Goal: Task Accomplishment & Management: Manage account settings

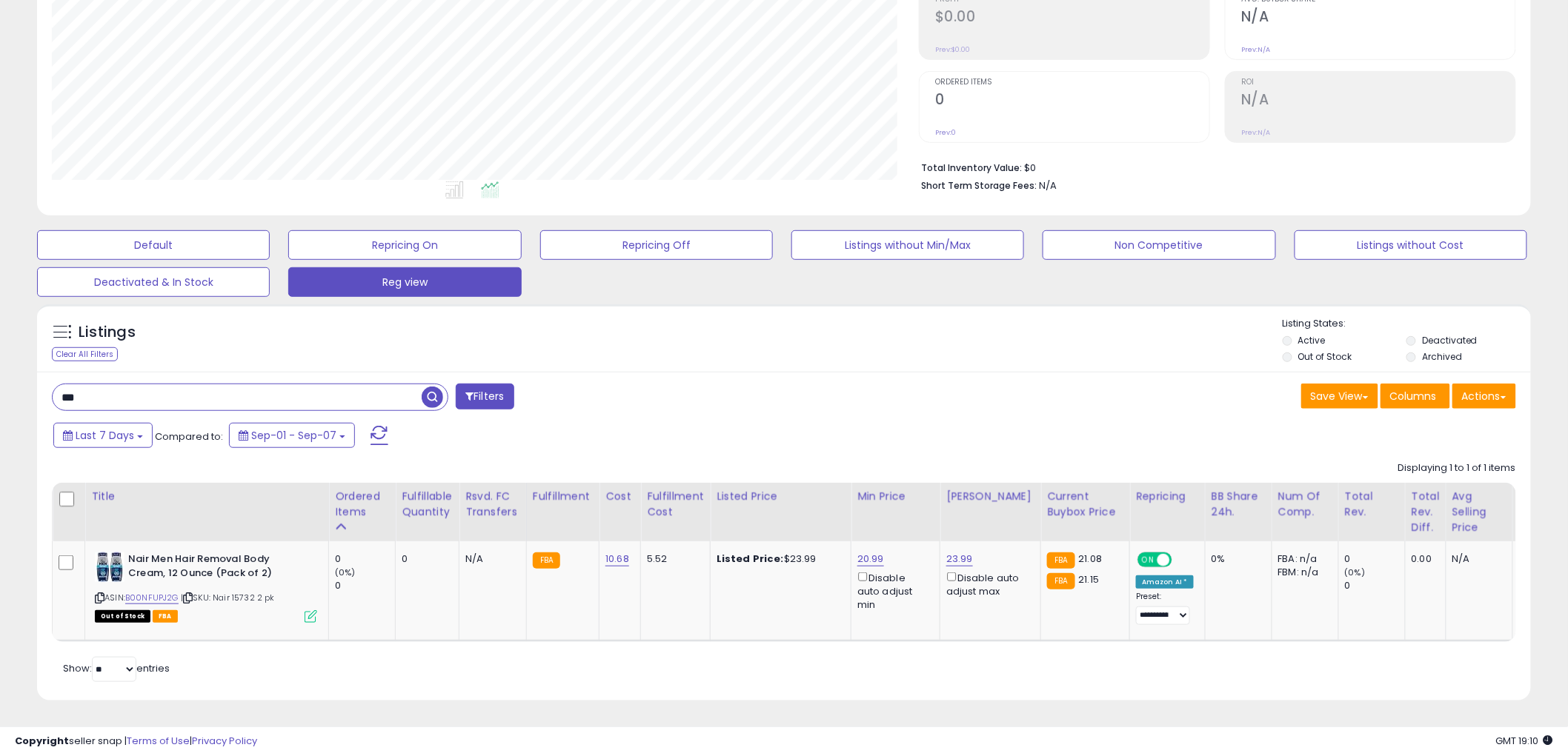
scroll to position [304, 867]
type input "****"
click at [433, 386] on span "button" at bounding box center [433, 397] width 21 height 21
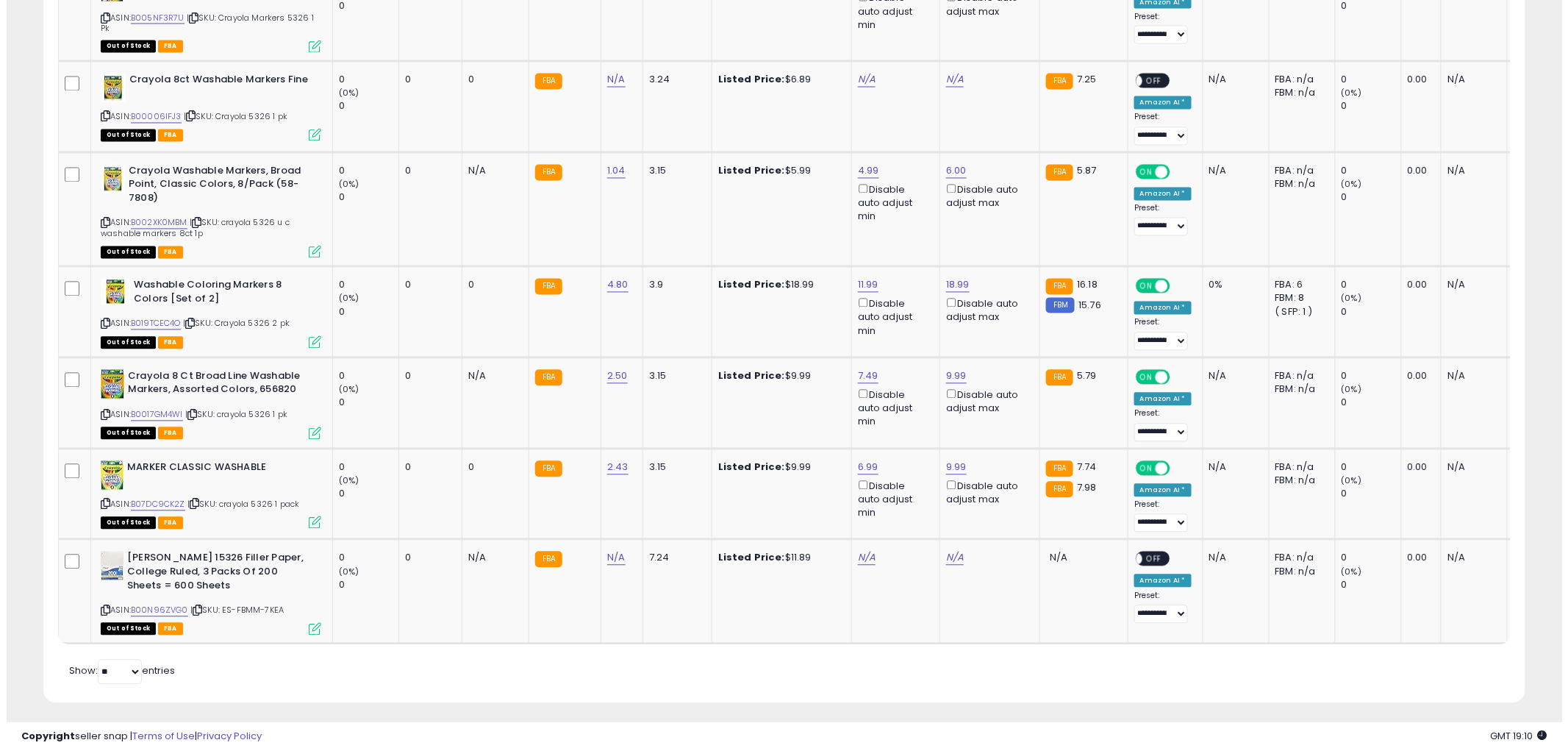
scroll to position [1129, 0]
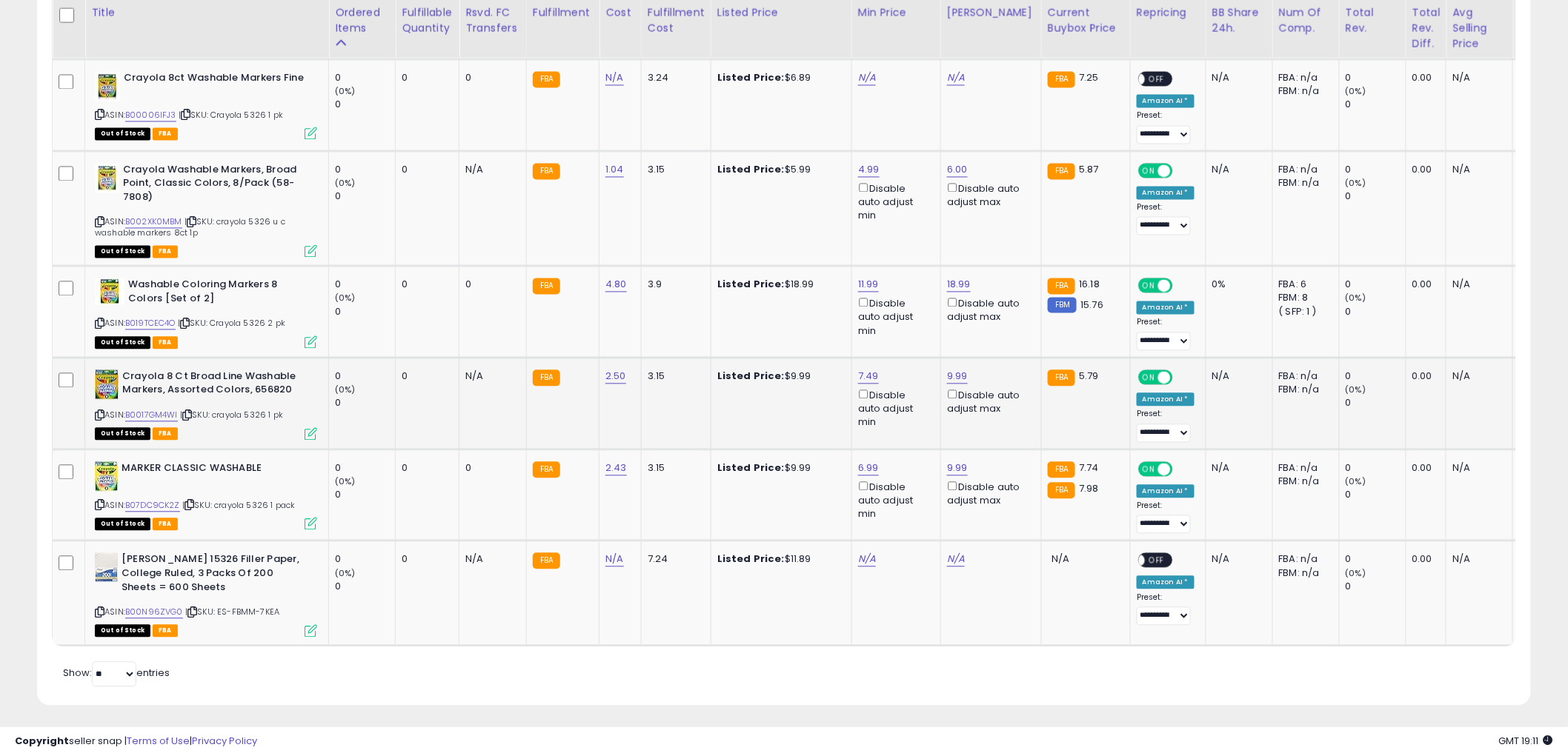
click at [98, 405] on div "ASIN: B0017GM4WI | SKU: crayola 5326 1 pk Out of Stock FBA" at bounding box center [206, 405] width 222 height 69
click at [98, 412] on icon at bounding box center [100, 415] width 10 height 8
click at [100, 501] on icon at bounding box center [100, 505] width 10 height 8
click at [612, 376] on link "2.50" at bounding box center [616, 376] width 21 height 15
type input "****"
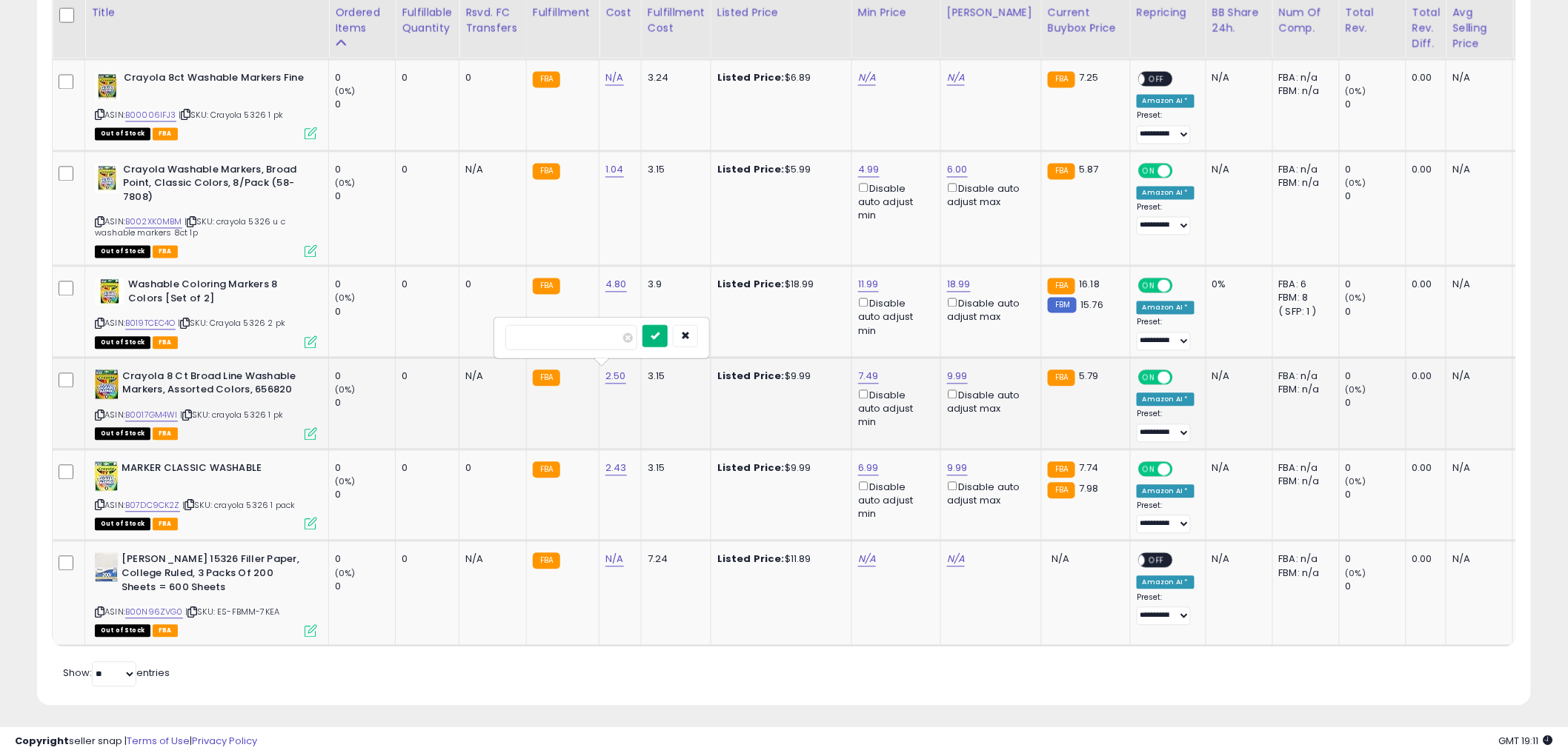
click at [659, 334] on icon "submit" at bounding box center [655, 336] width 9 height 9
click at [309, 431] on icon at bounding box center [311, 434] width 12 height 12
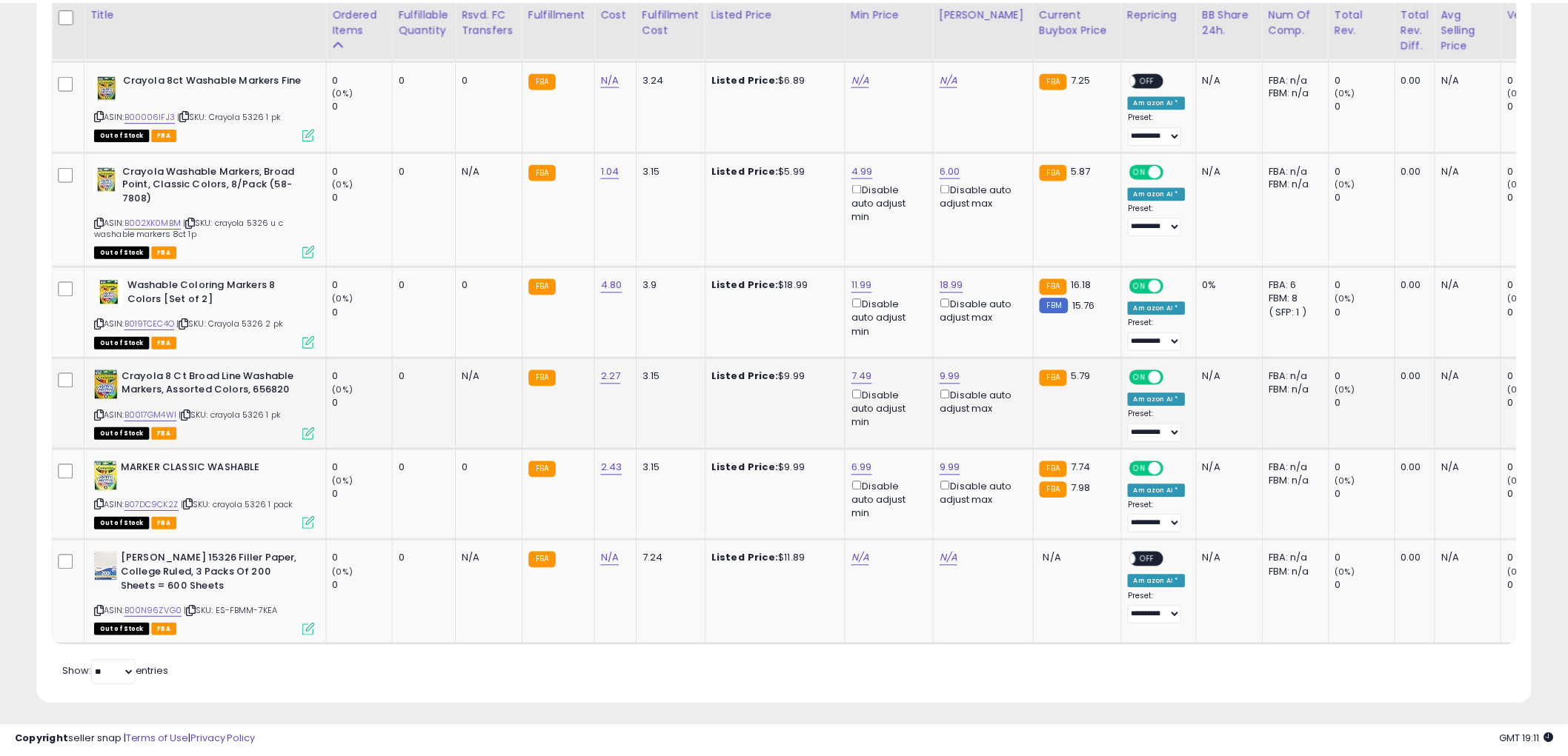
scroll to position [304, 875]
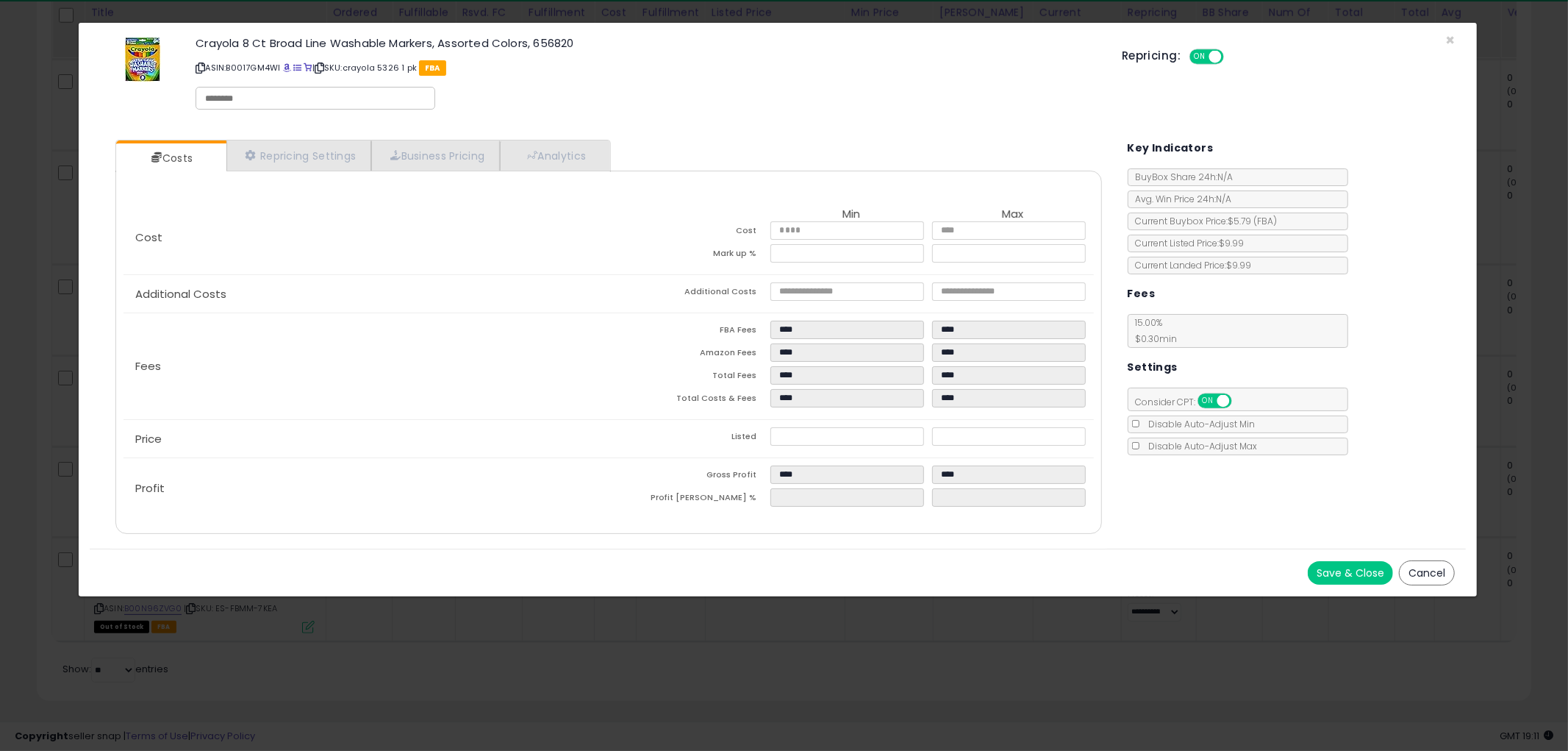
click at [1445, 570] on button "Cancel" at bounding box center [1427, 572] width 56 height 25
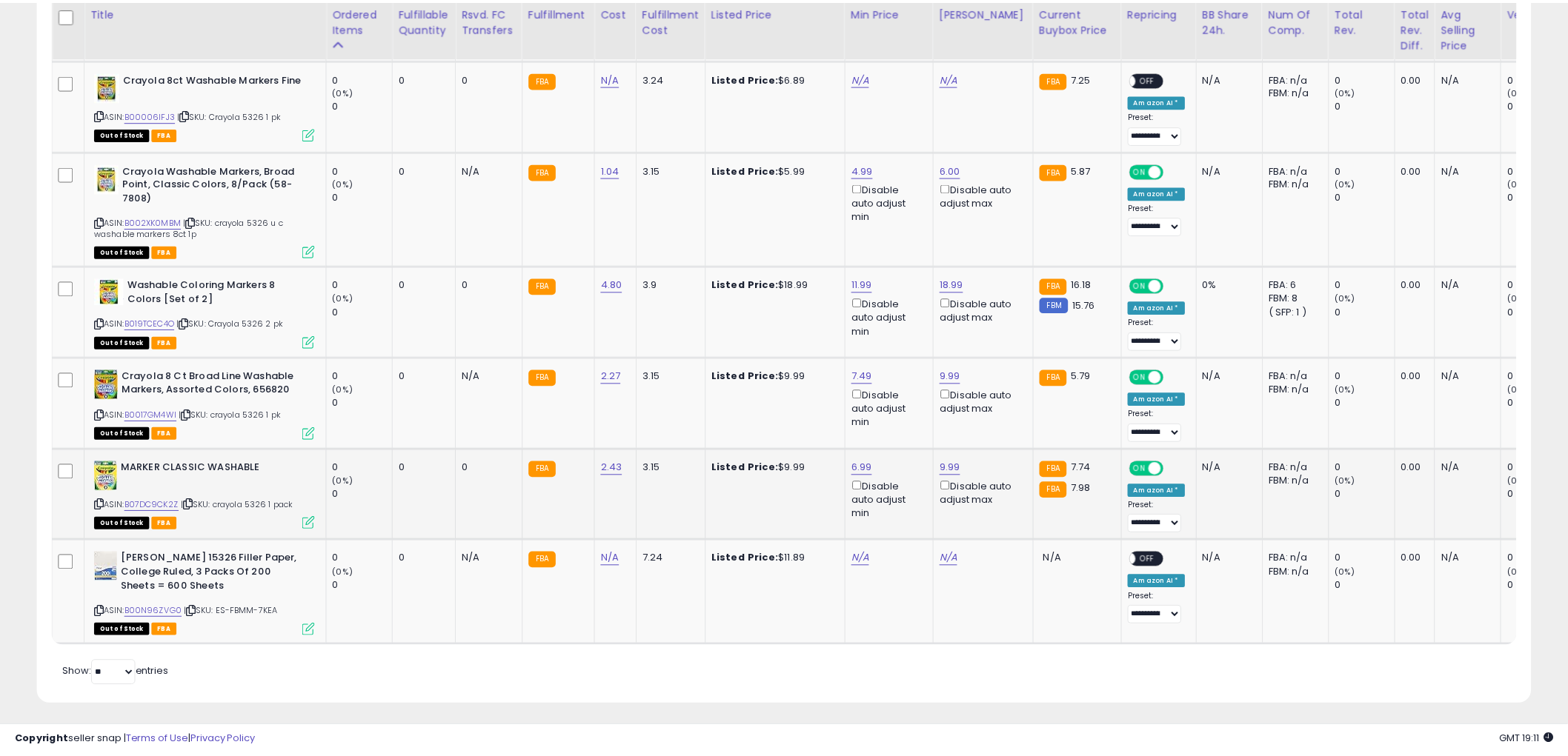
scroll to position [740113, 739977]
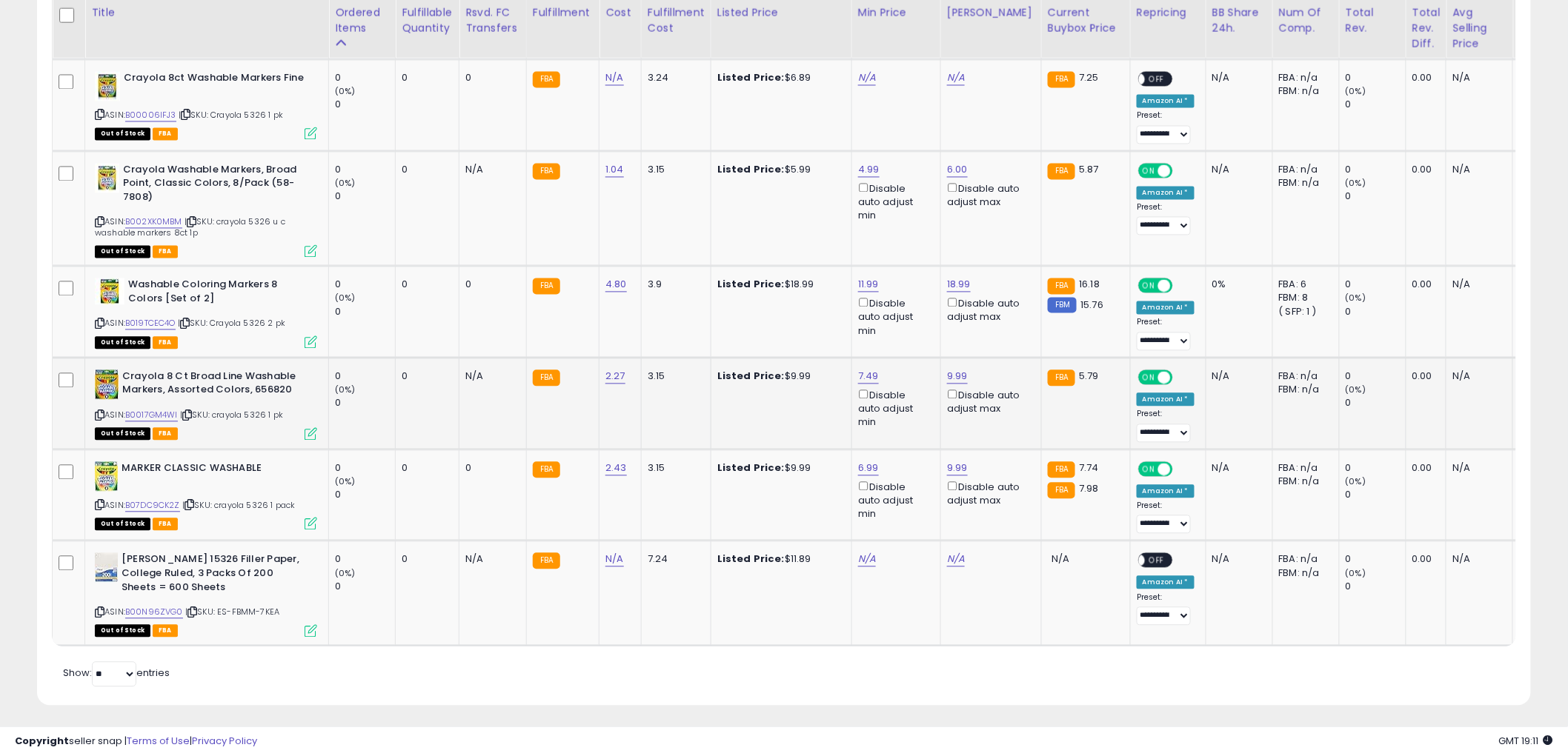
click at [100, 412] on icon at bounding box center [100, 415] width 10 height 8
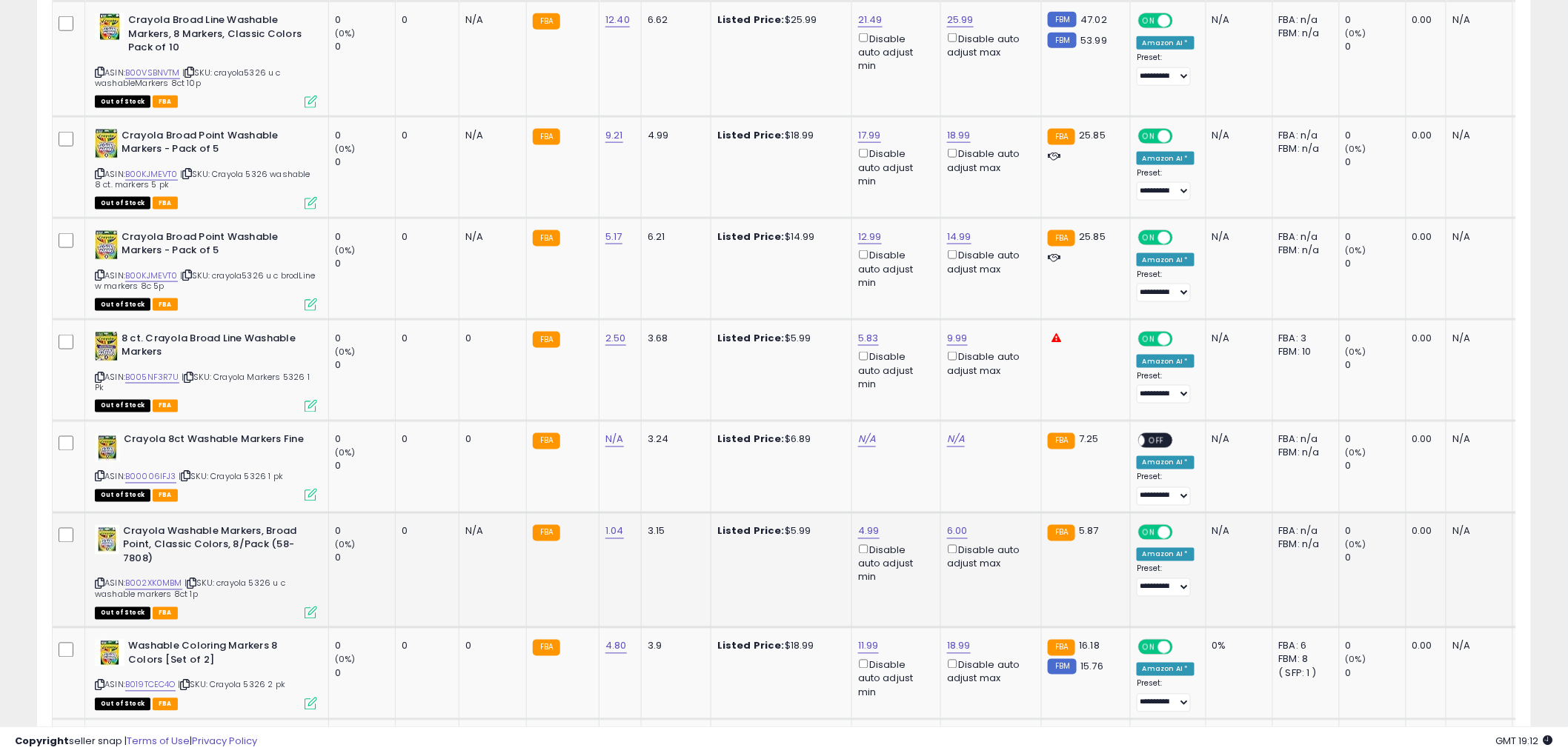
scroll to position [560, 0]
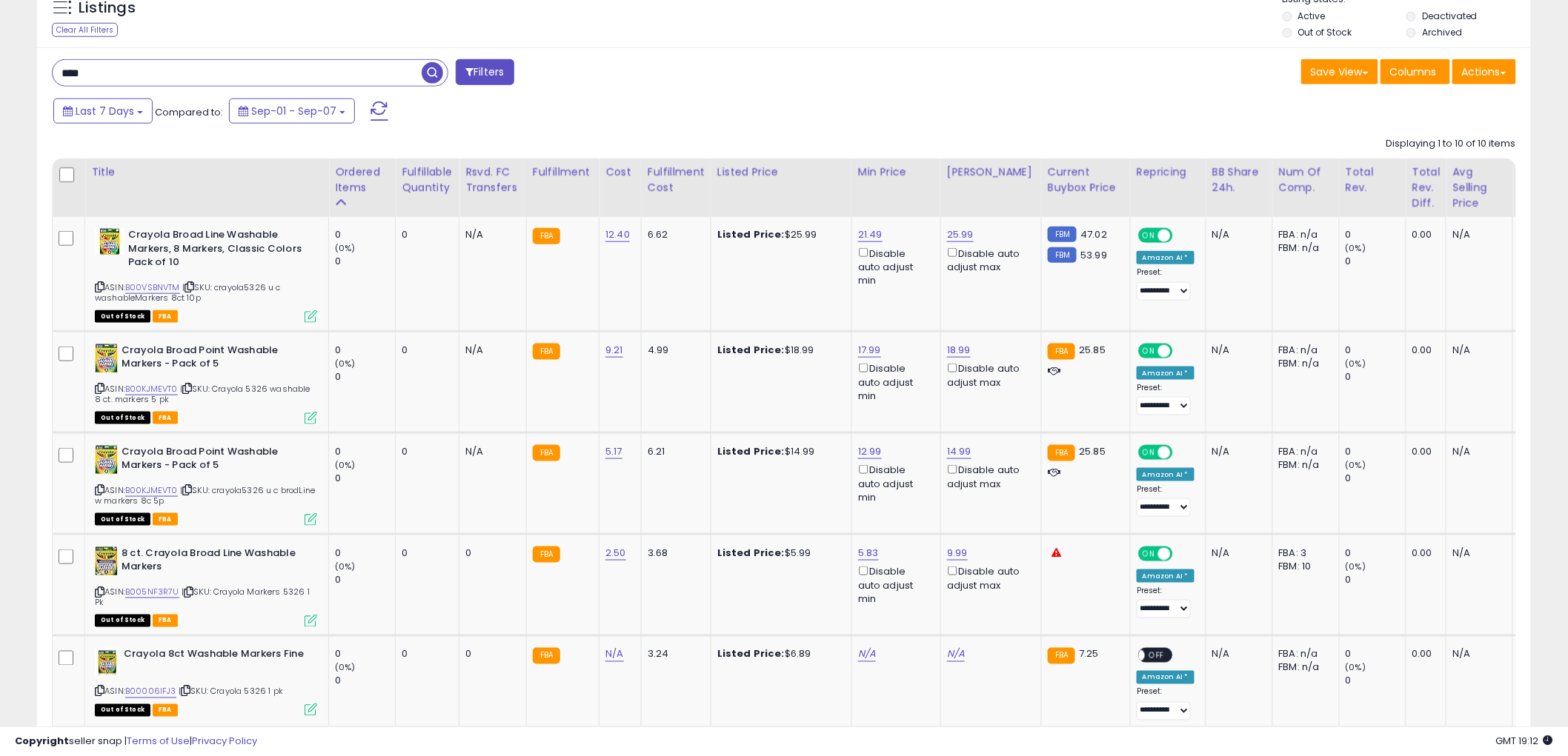
click at [222, 83] on input "****" at bounding box center [237, 73] width 369 height 26
click at [426, 72] on span "button" at bounding box center [433, 73] width 21 height 21
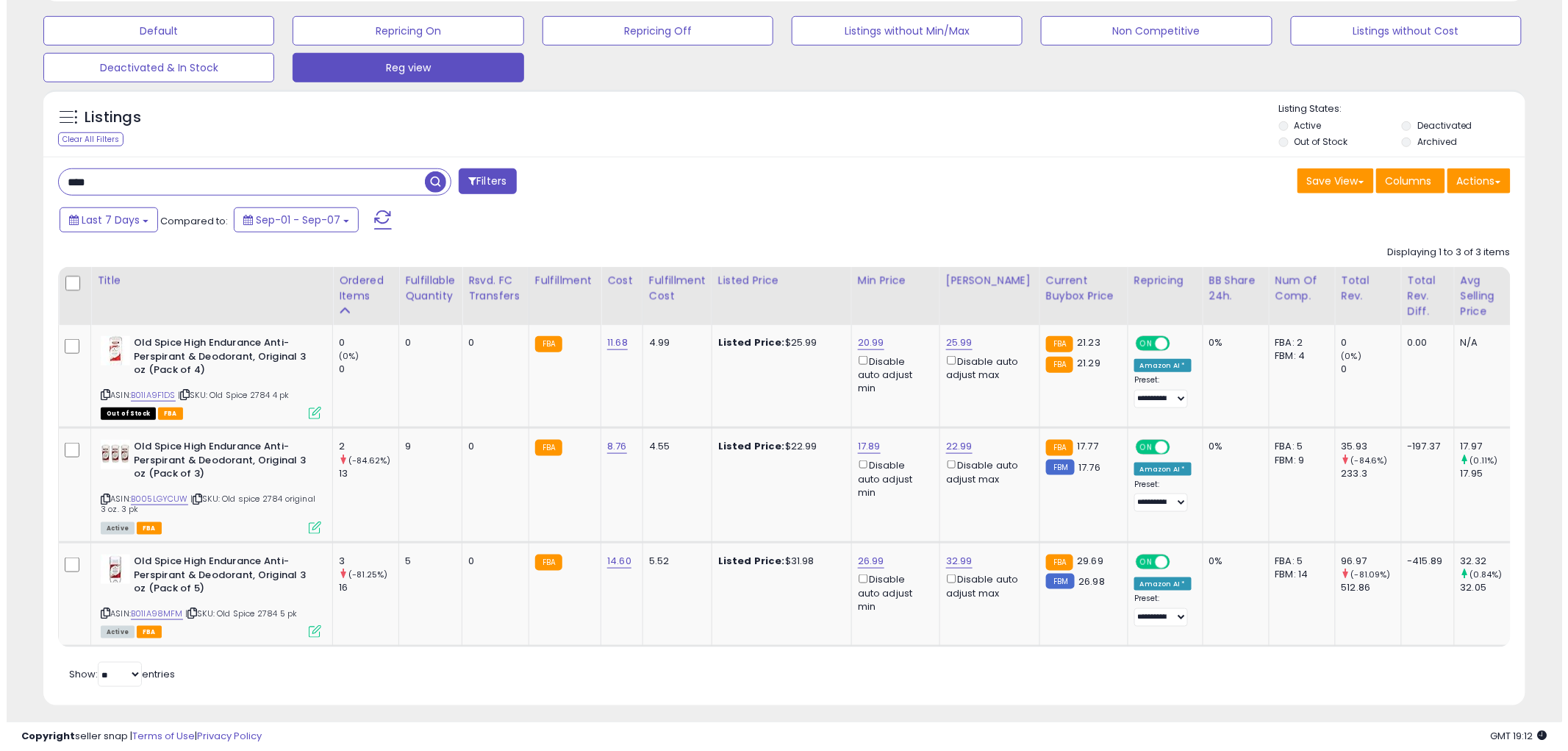
scroll to position [468, 0]
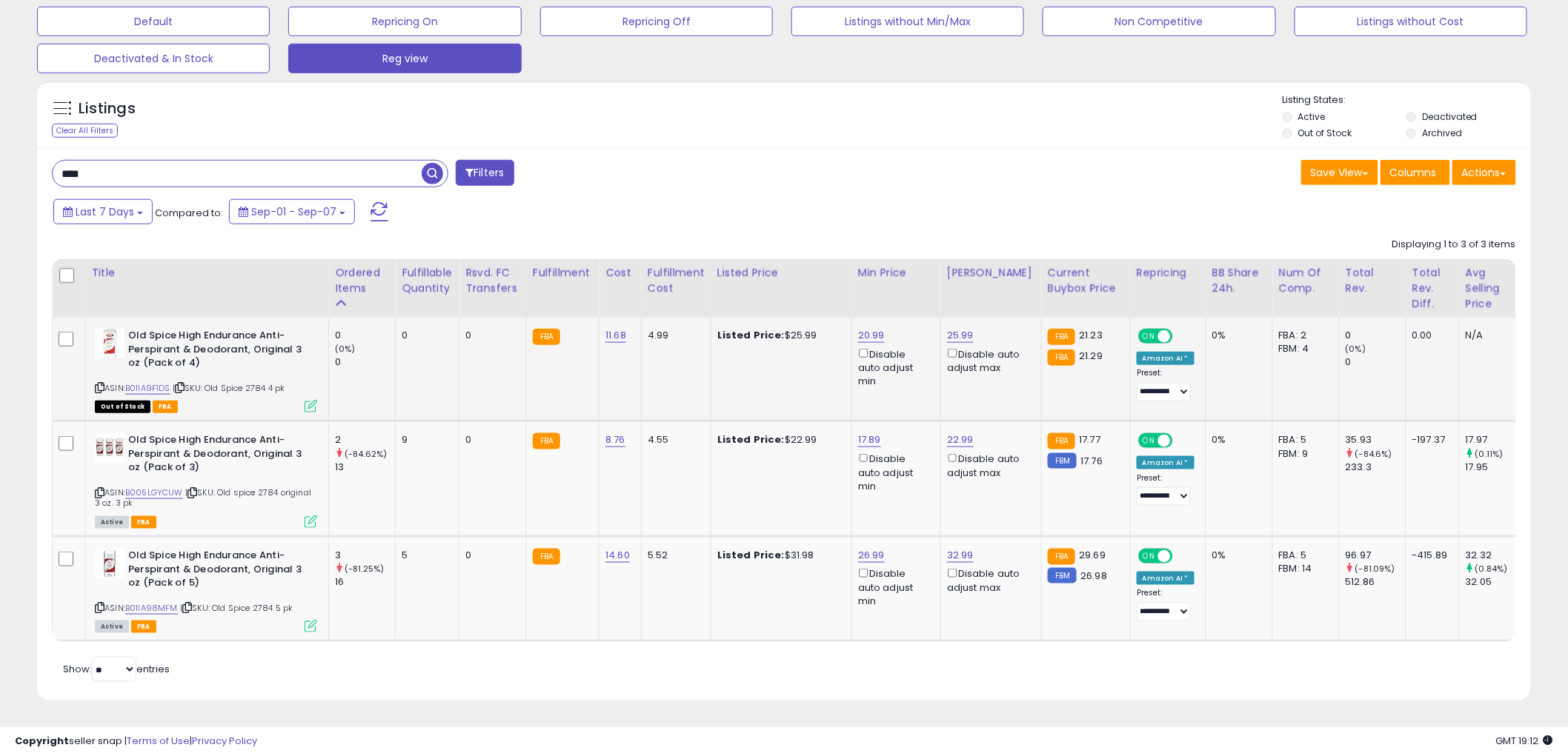
click at [309, 400] on icon at bounding box center [311, 406] width 12 height 12
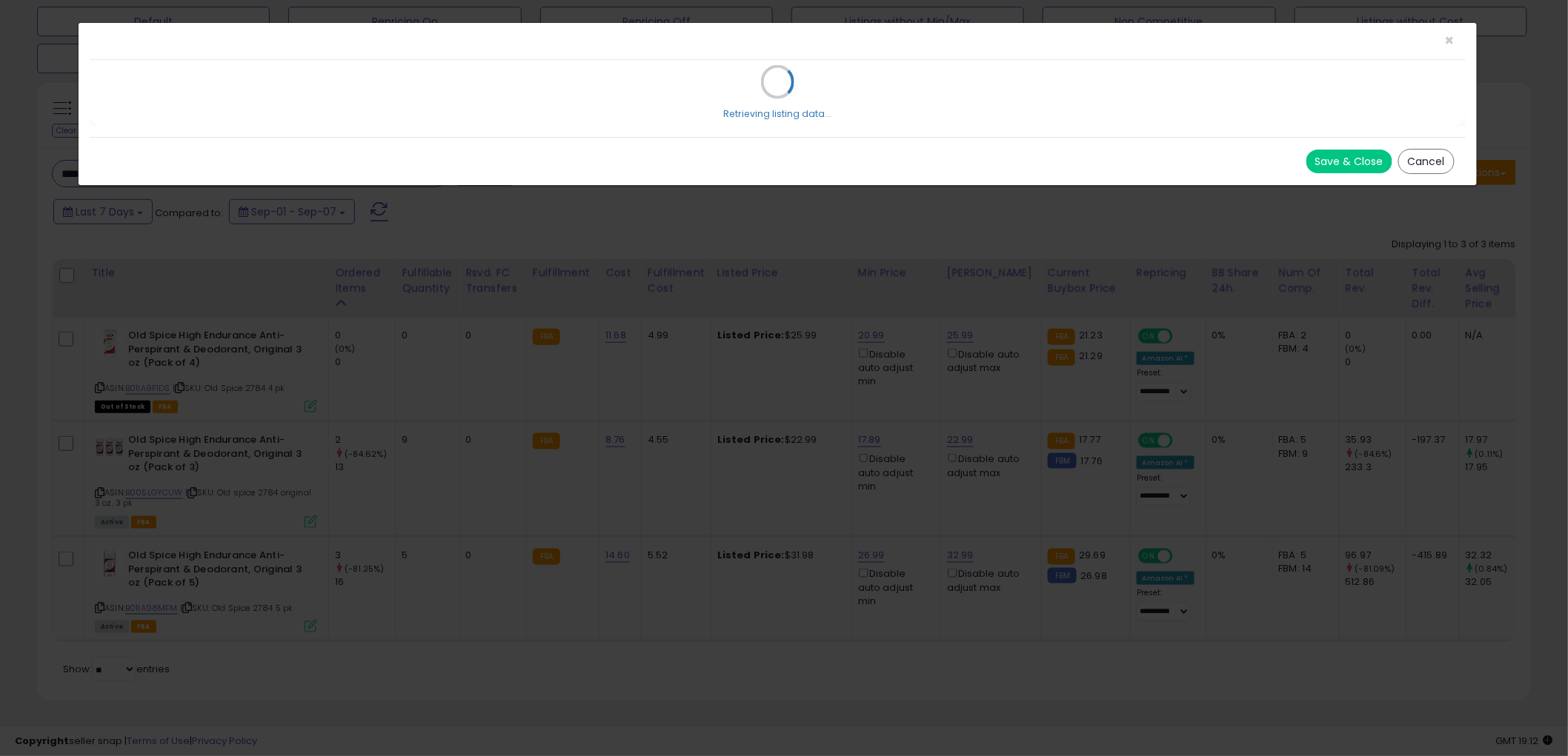
scroll to position [304, 875]
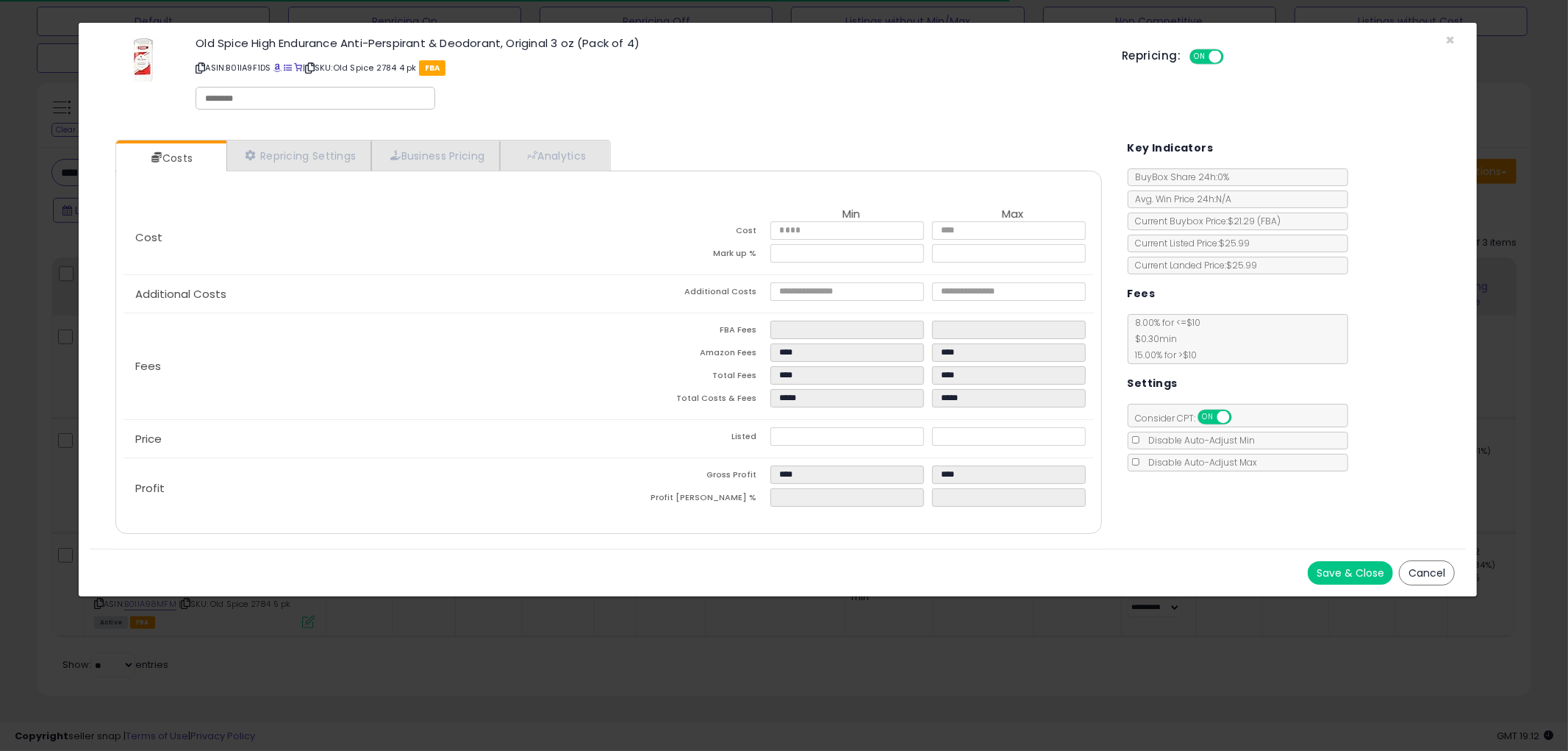
click at [1443, 567] on button "Cancel" at bounding box center [1427, 572] width 56 height 25
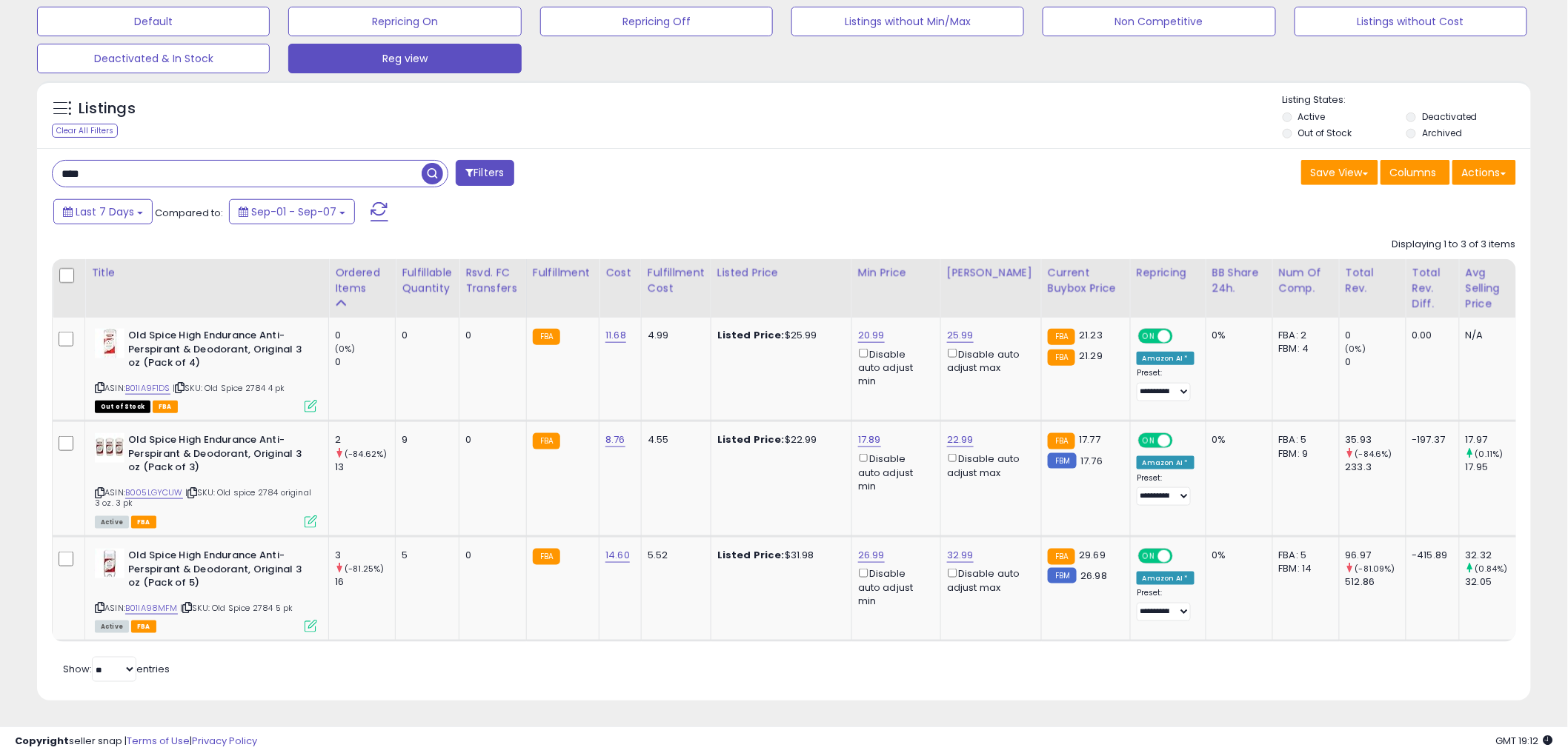
scroll to position [740113, 739977]
click at [100, 383] on icon at bounding box center [100, 387] width 10 height 8
drag, startPoint x: 97, startPoint y: 589, endPoint x: 1161, endPoint y: 44, distance: 1195.5
click at [131, 552] on div "Old Spice High Endurance Anti-Perspirant & Deodorant, Original 3 oz (Pack of 5)…" at bounding box center [204, 589] width 226 height 82
click at [93, 373] on div "Old Spice High Endurance Anti-Perspirant & Deodorant, Original 3 oz (Pack of 4)…" at bounding box center [204, 370] width 226 height 82
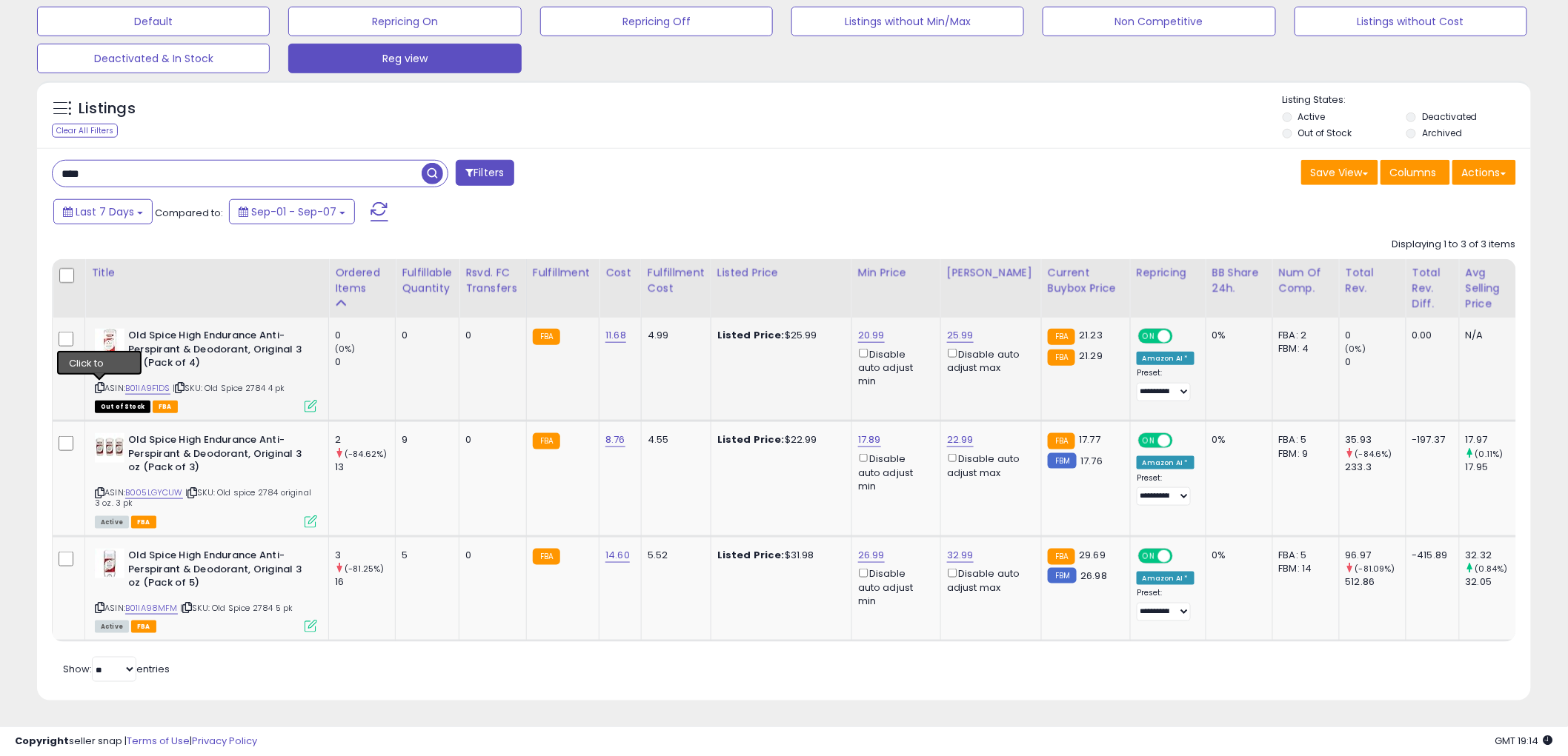
click at [100, 383] on icon at bounding box center [100, 387] width 10 height 8
click at [200, 167] on input "****" at bounding box center [237, 174] width 369 height 26
click at [430, 163] on span "button" at bounding box center [433, 174] width 21 height 21
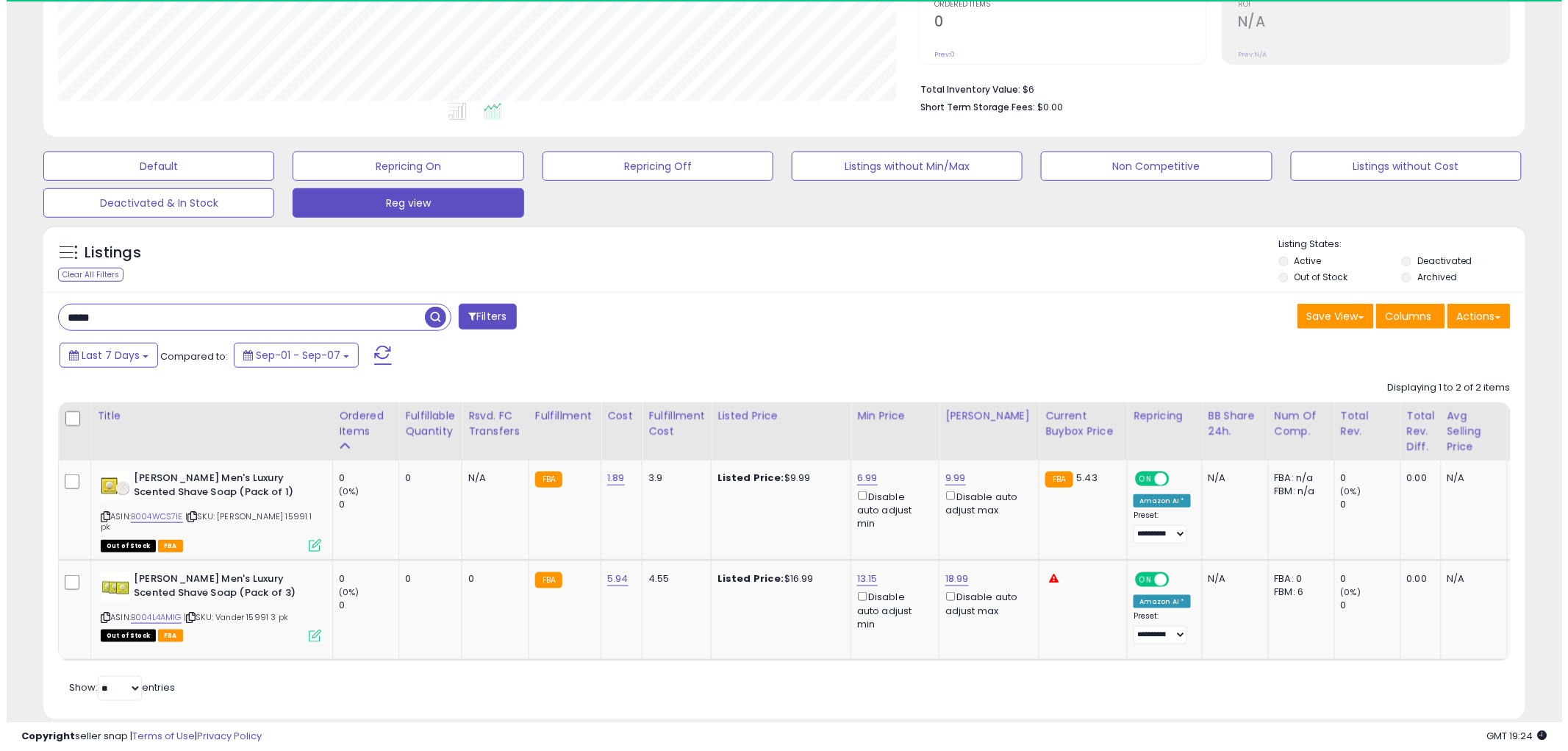
scroll to position [302, 860]
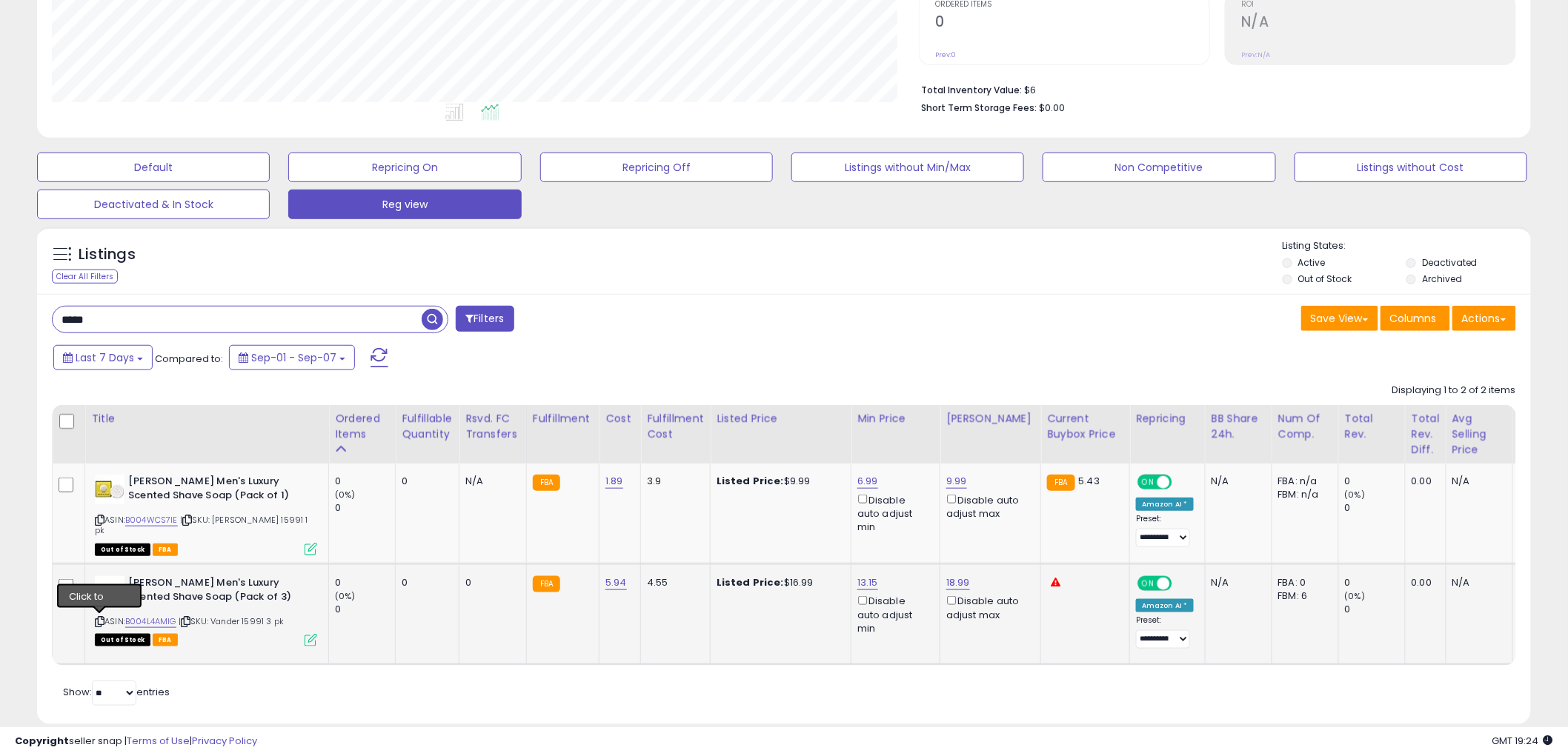
click at [99, 622] on icon at bounding box center [100, 621] width 10 height 8
click at [307, 638] on icon at bounding box center [311, 640] width 12 height 12
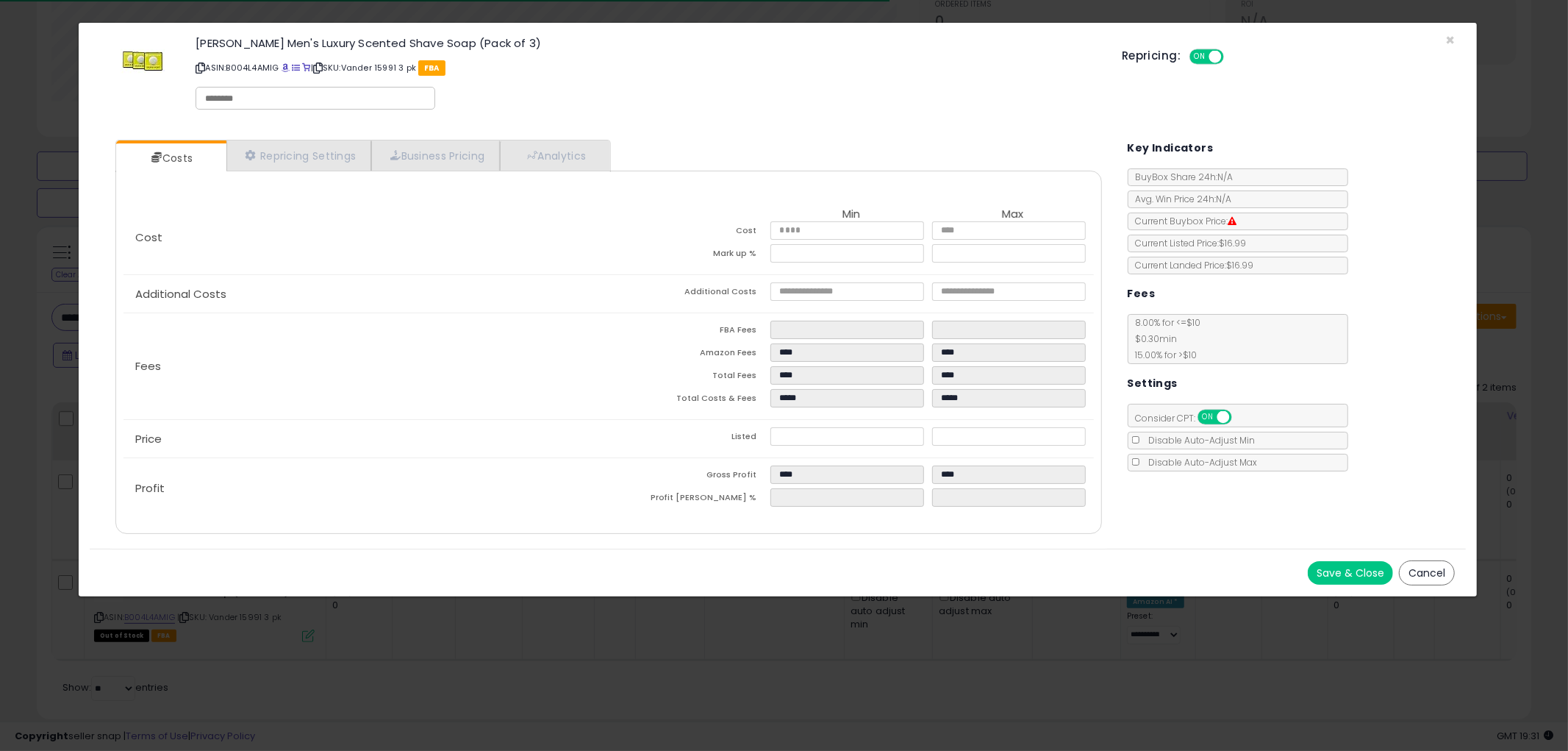
click at [1420, 565] on button "Cancel" at bounding box center [1427, 572] width 56 height 25
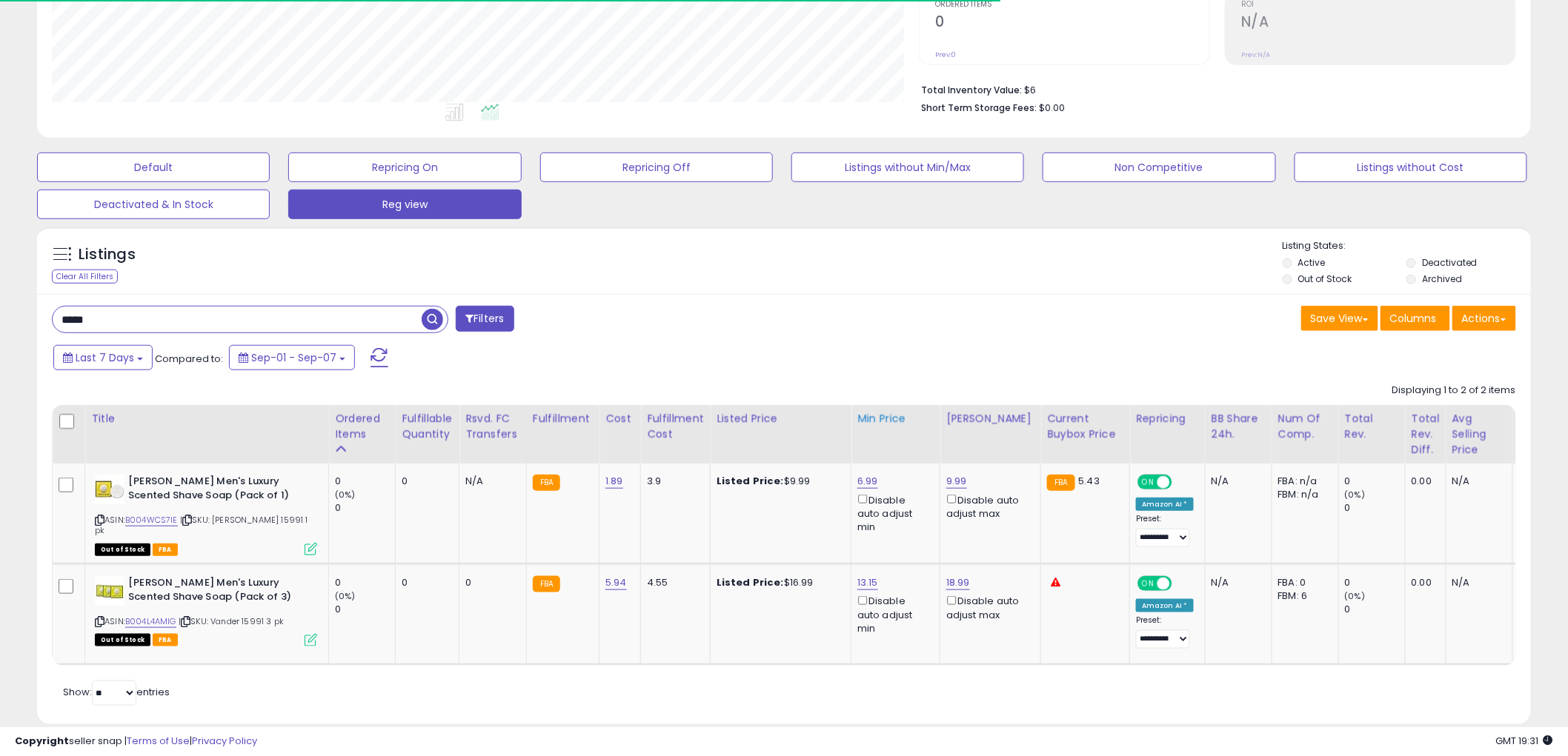
scroll to position [740113, 739977]
click at [100, 618] on icon at bounding box center [100, 621] width 10 height 8
click at [220, 324] on input "*****" at bounding box center [237, 320] width 369 height 26
type input "******"
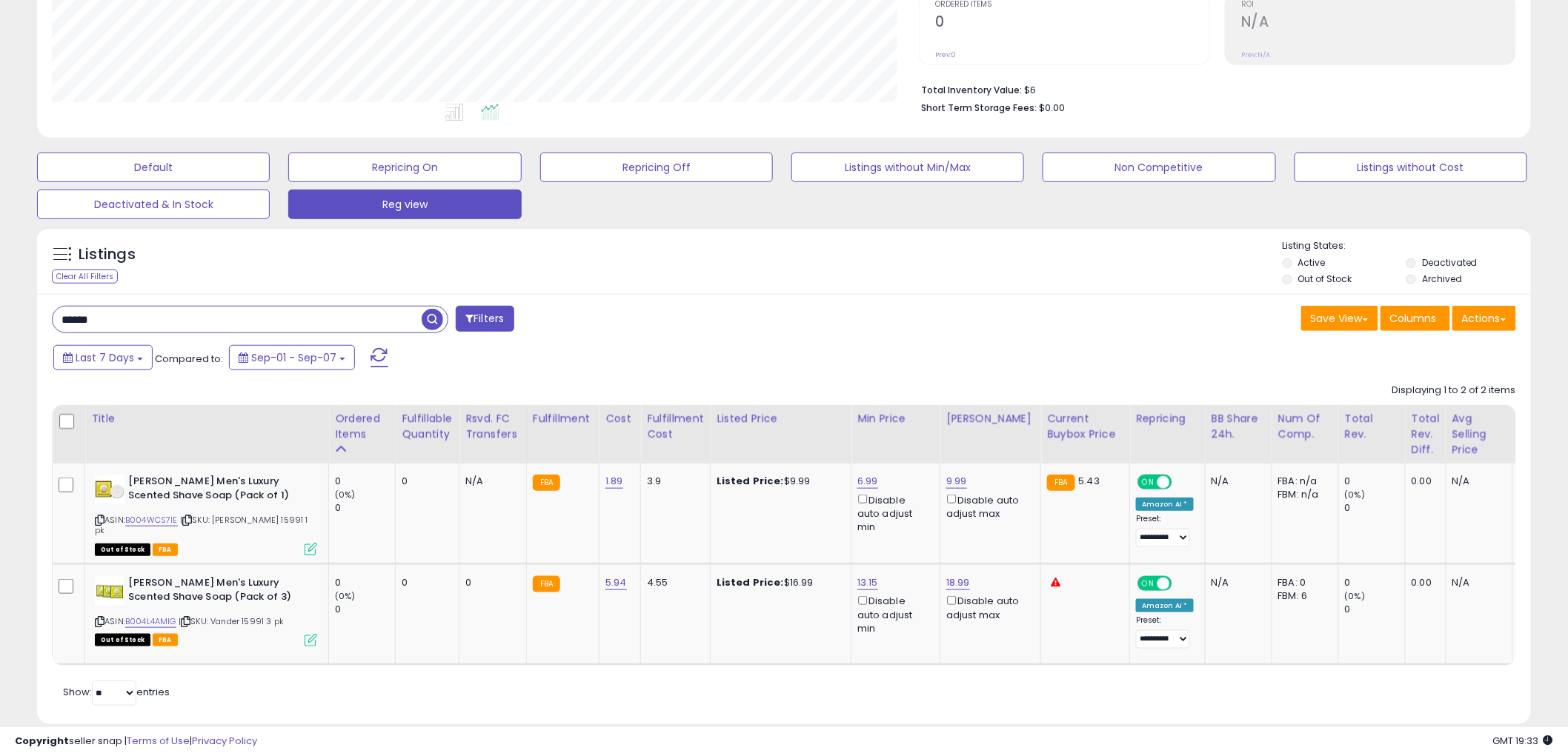
click at [436, 327] on span "button" at bounding box center [433, 320] width 21 height 21
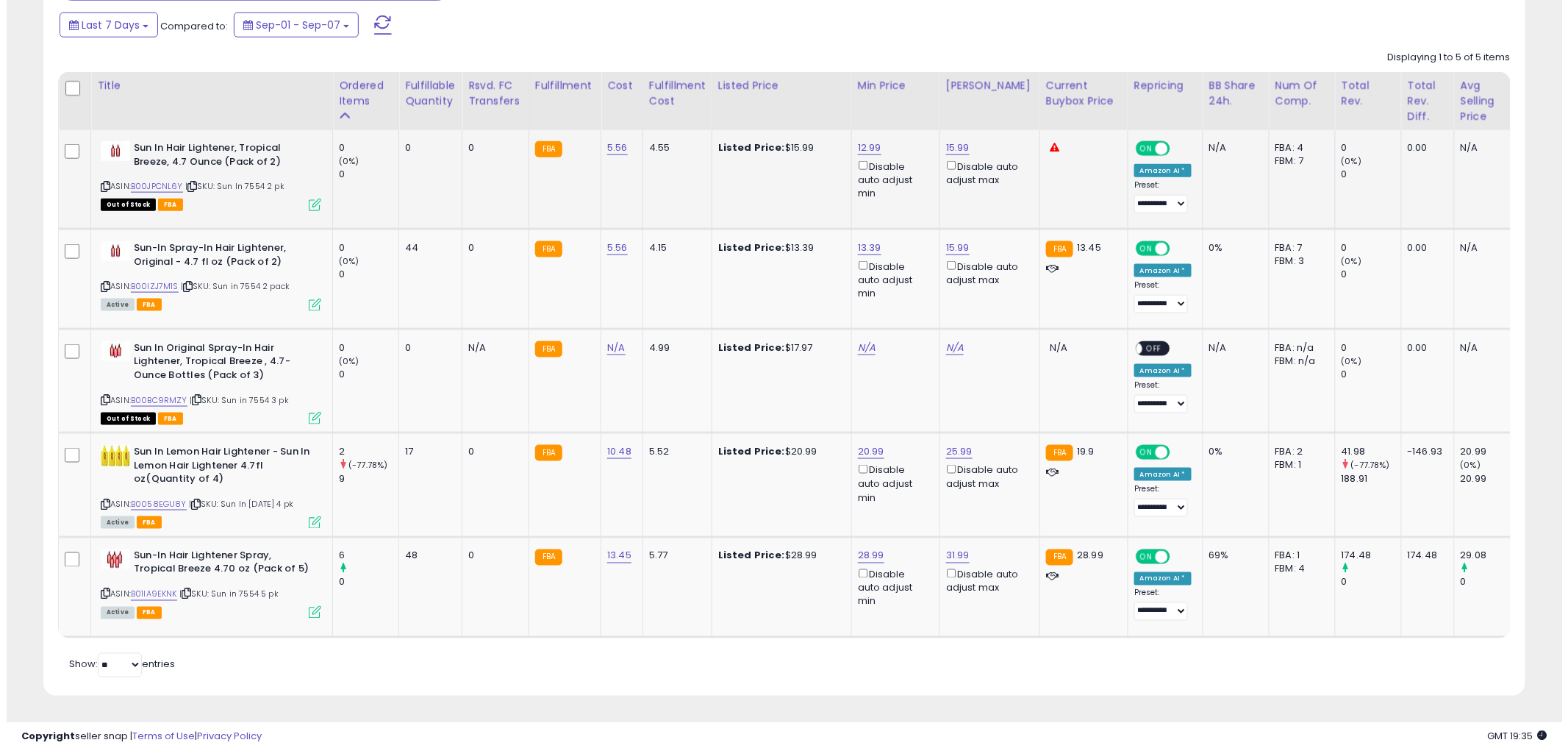
scroll to position [652, 0]
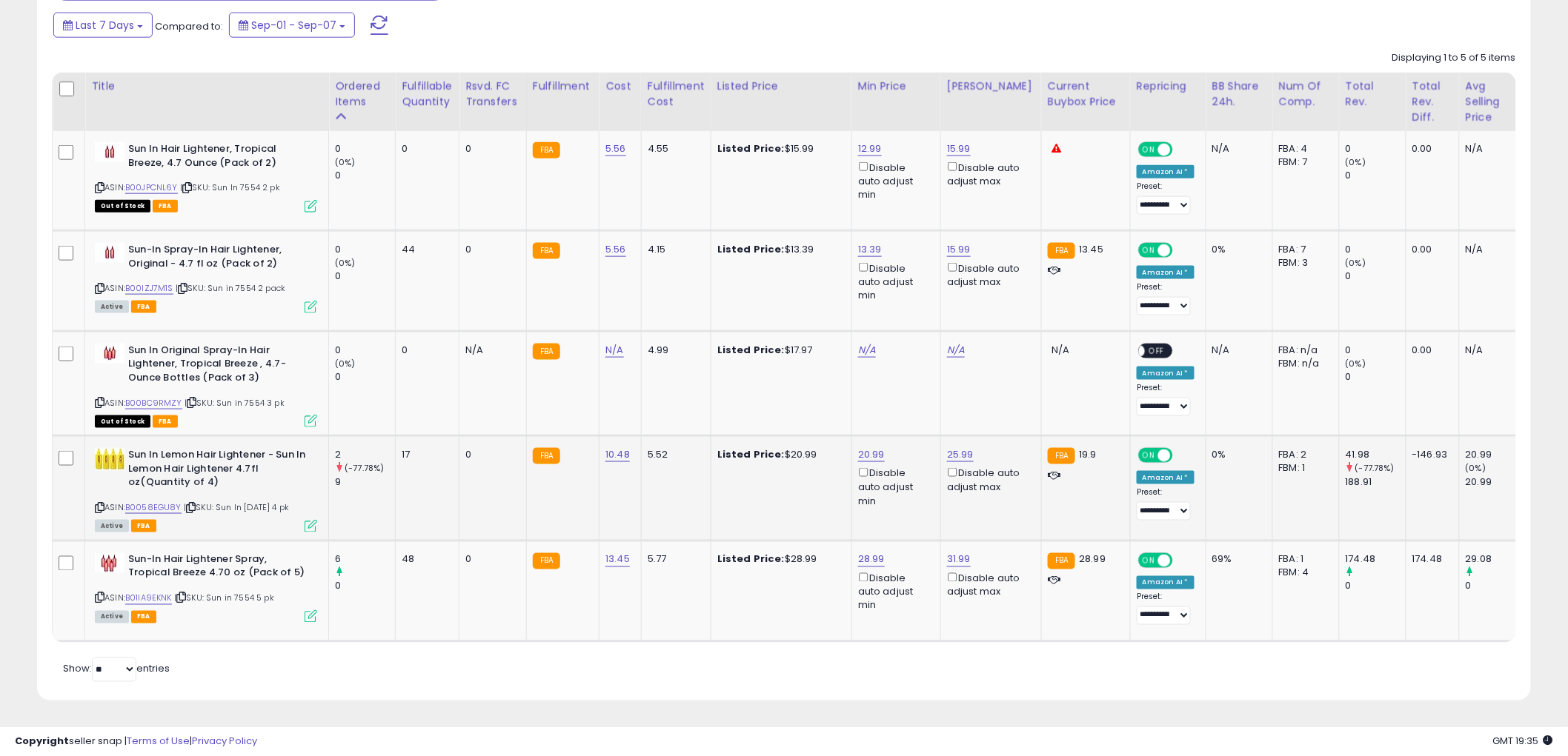
click at [98, 503] on icon at bounding box center [100, 507] width 10 height 8
drag, startPoint x: 95, startPoint y: 494, endPoint x: 200, endPoint y: 369, distance: 163.2
click at [100, 503] on icon at bounding box center [100, 507] width 10 height 8
click at [305, 520] on icon at bounding box center [311, 526] width 12 height 12
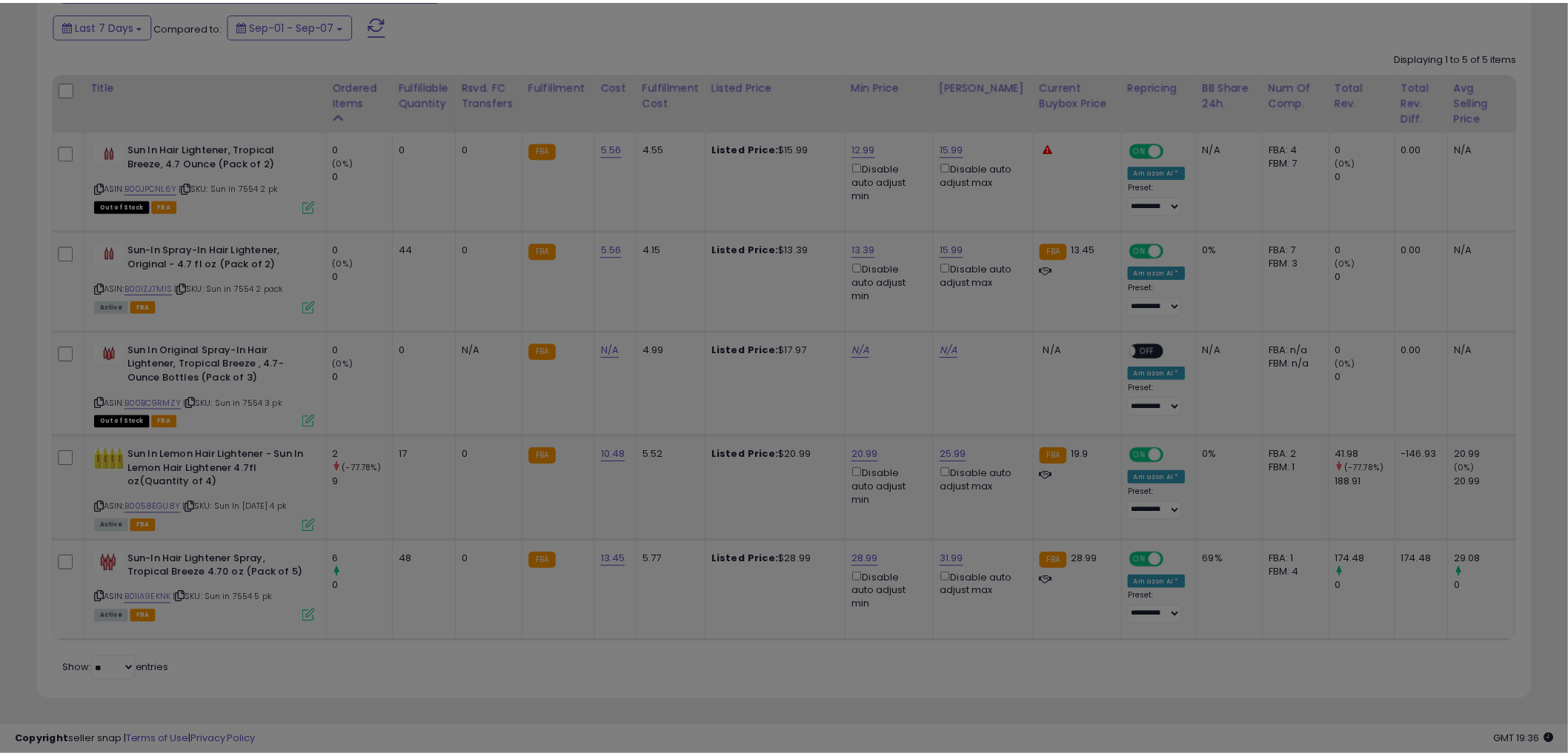
scroll to position [304, 875]
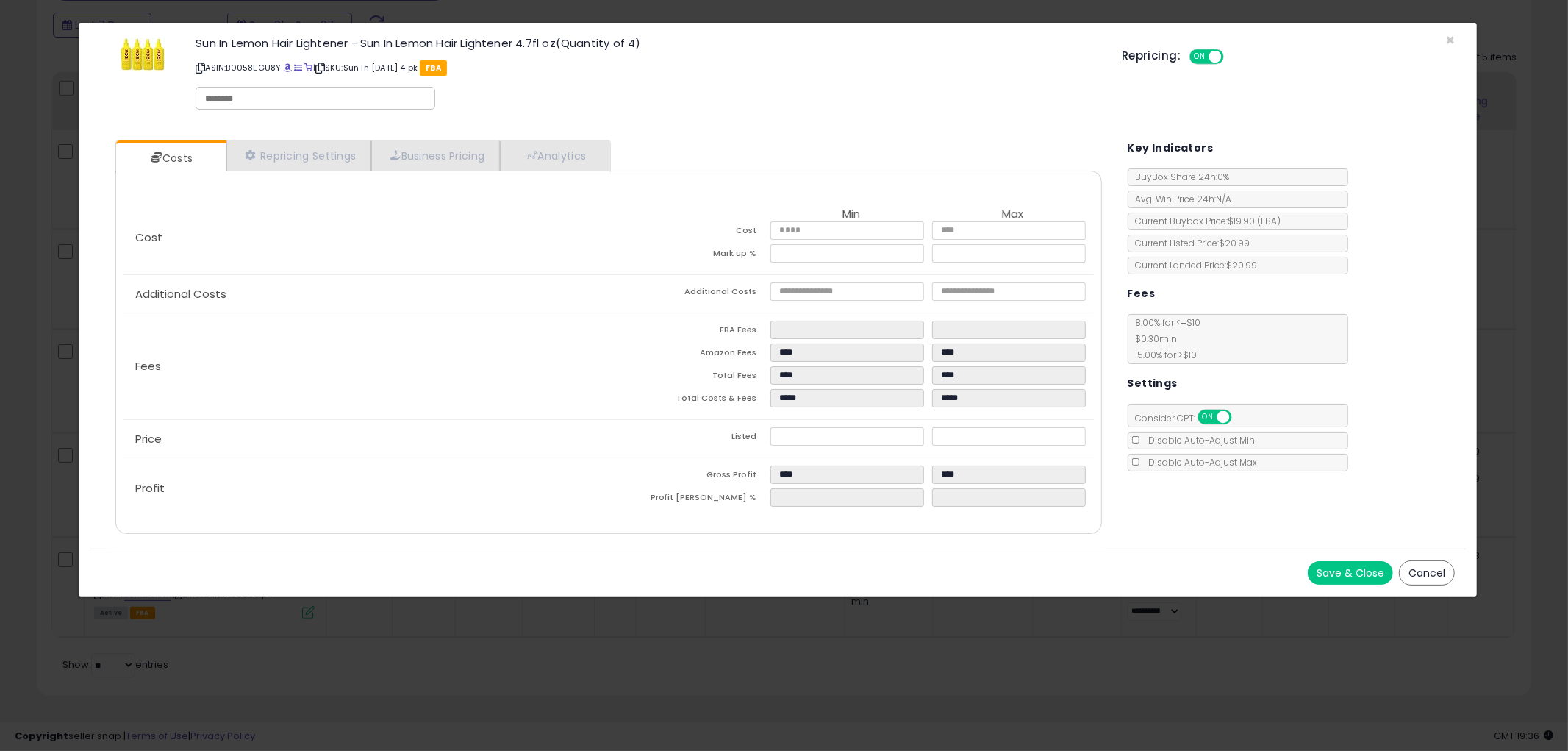
click at [1445, 568] on button "Cancel" at bounding box center [1427, 572] width 56 height 25
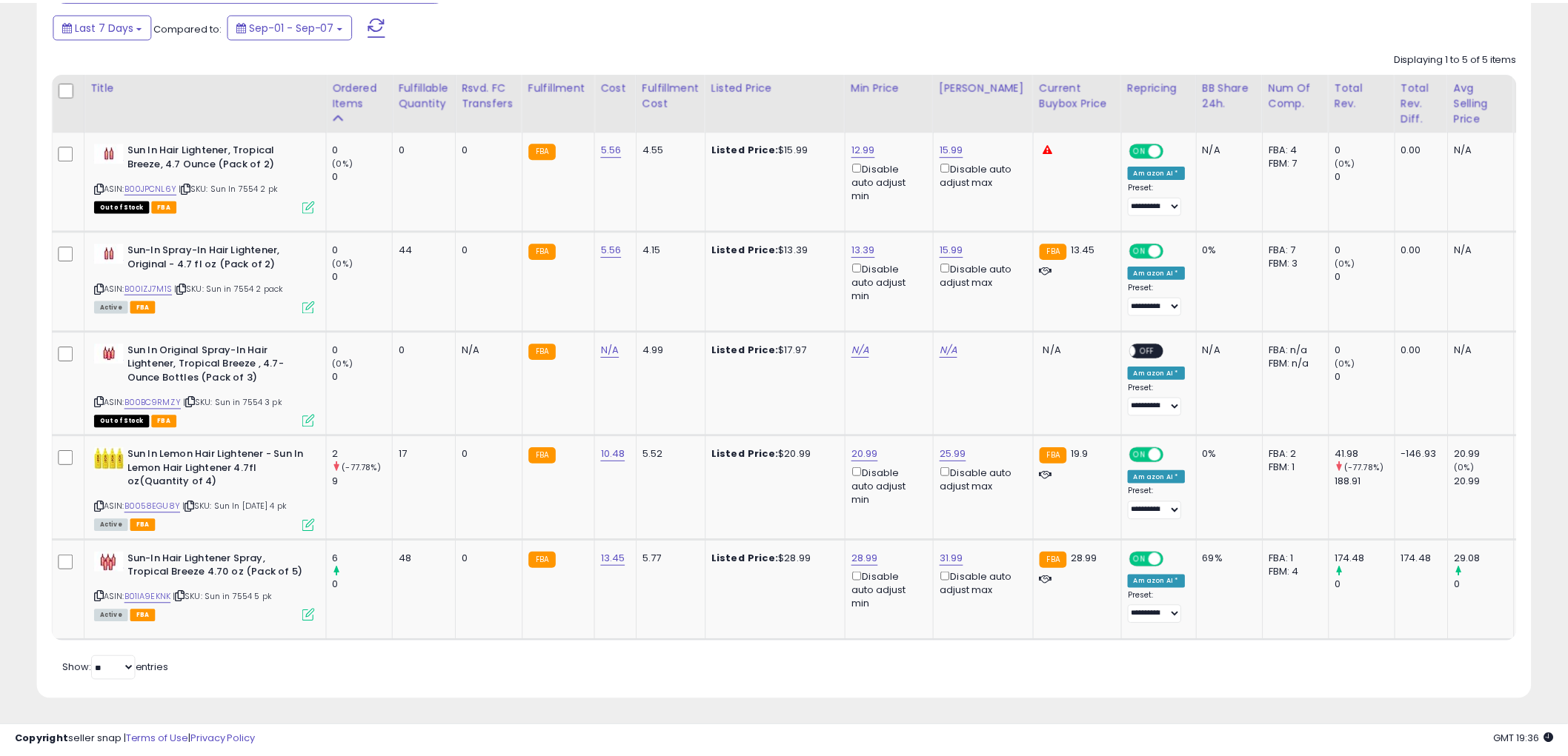
scroll to position [740113, 739977]
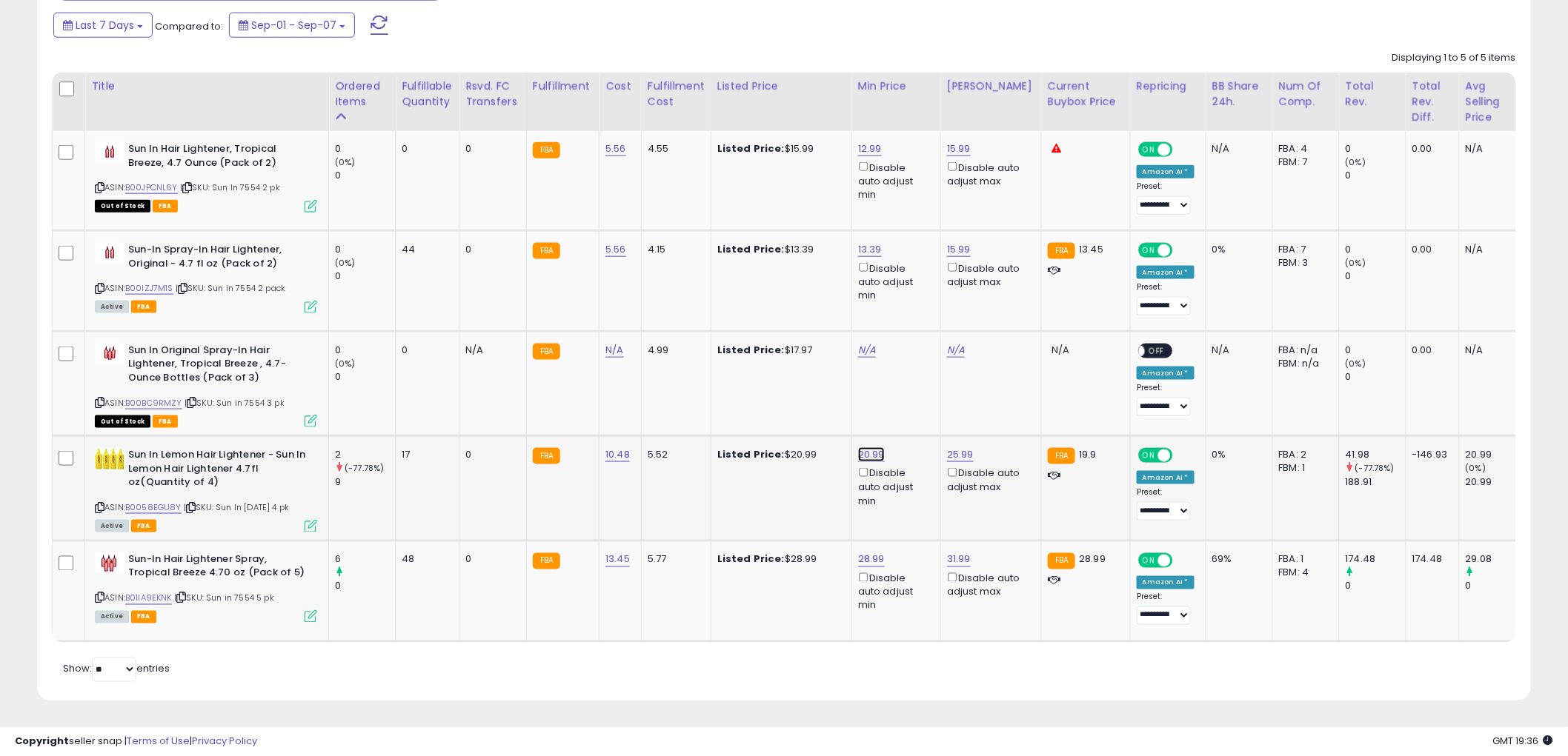
click at [864, 447] on link "20.99" at bounding box center [871, 454] width 27 height 15
type input "*"
type input "****"
click at [922, 394] on button "submit" at bounding box center [909, 401] width 25 height 22
click at [100, 503] on icon at bounding box center [100, 507] width 10 height 8
